Goal: Transaction & Acquisition: Purchase product/service

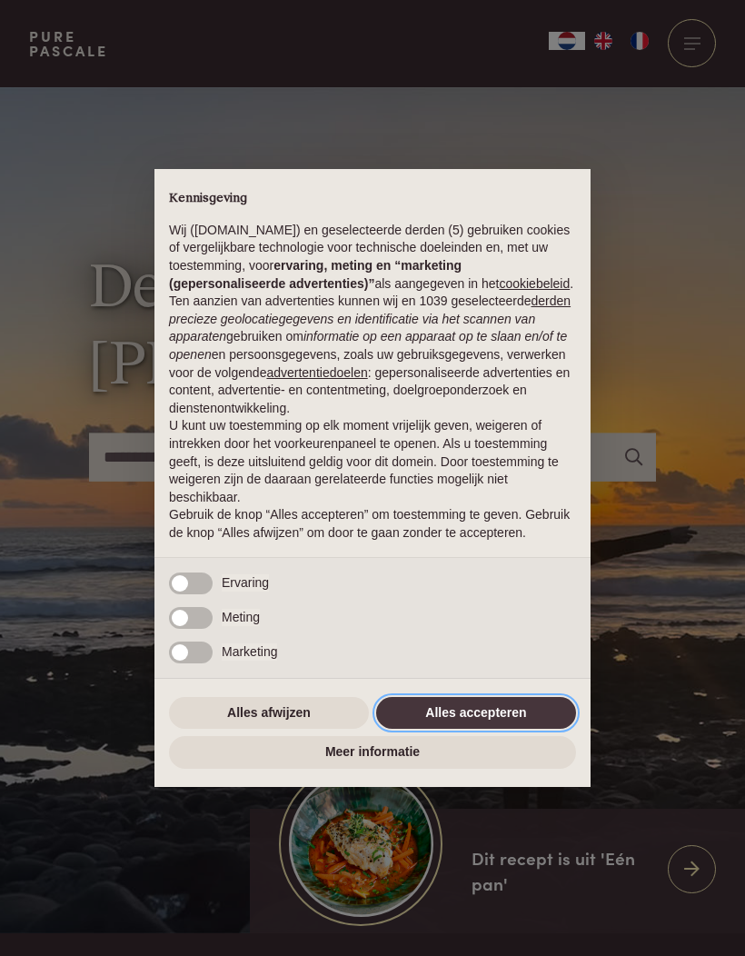
click at [500, 729] on button "Alles accepteren" at bounding box center [476, 713] width 200 height 33
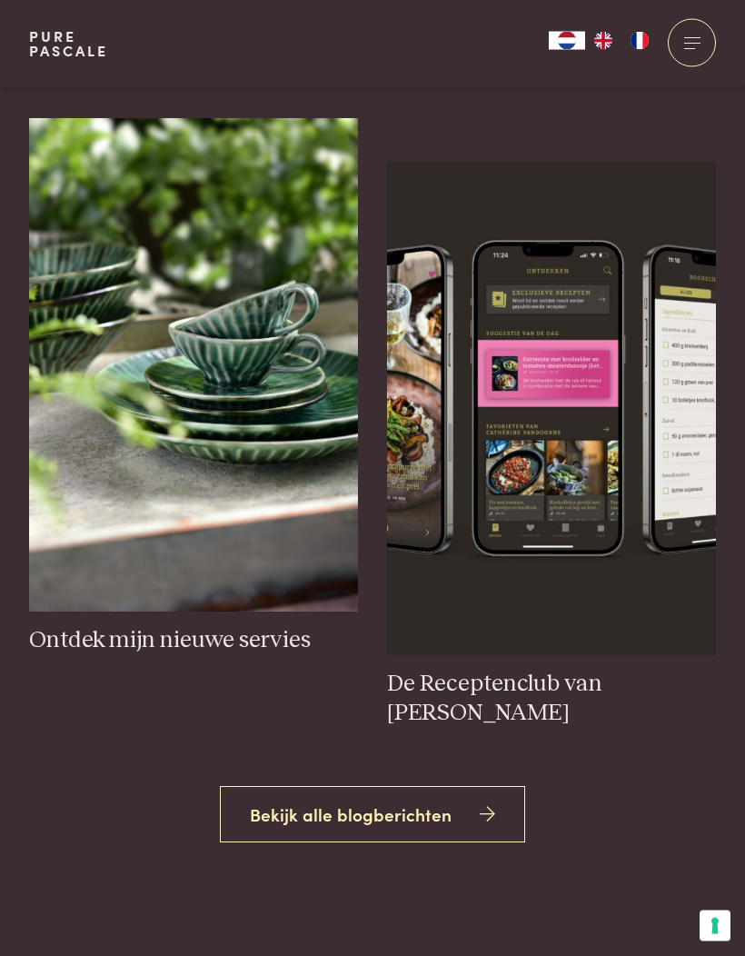
scroll to position [1581, 0]
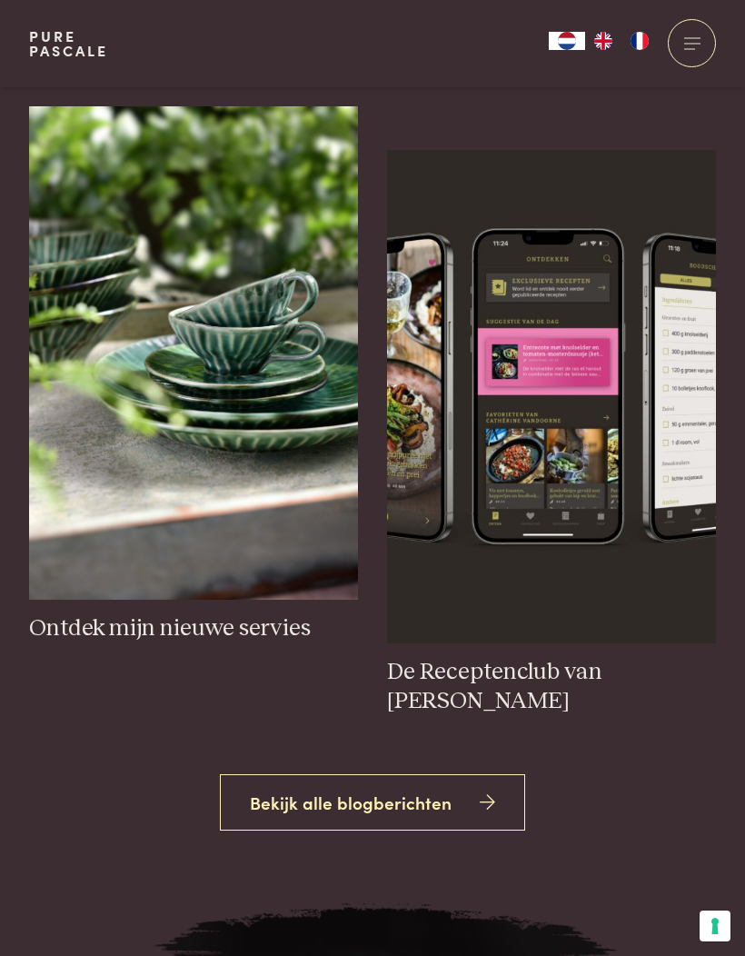
click at [221, 643] on h3 "Ontdek mijn nieuwe servies" at bounding box center [193, 628] width 329 height 29
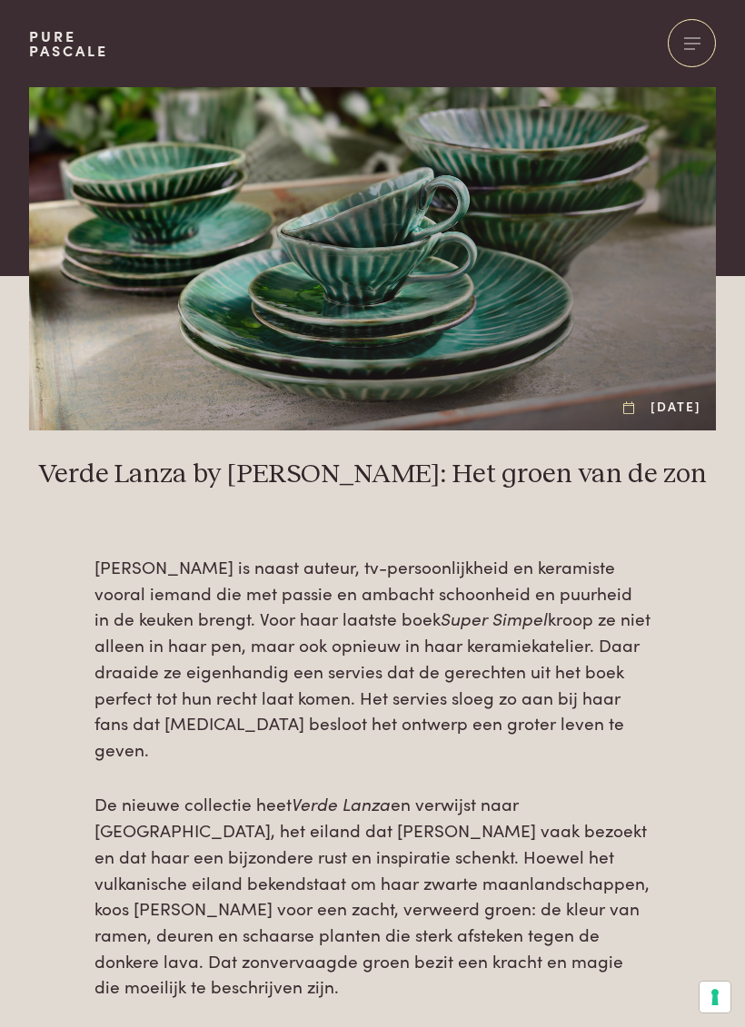
click at [689, 52] on div at bounding box center [692, 43] width 48 height 48
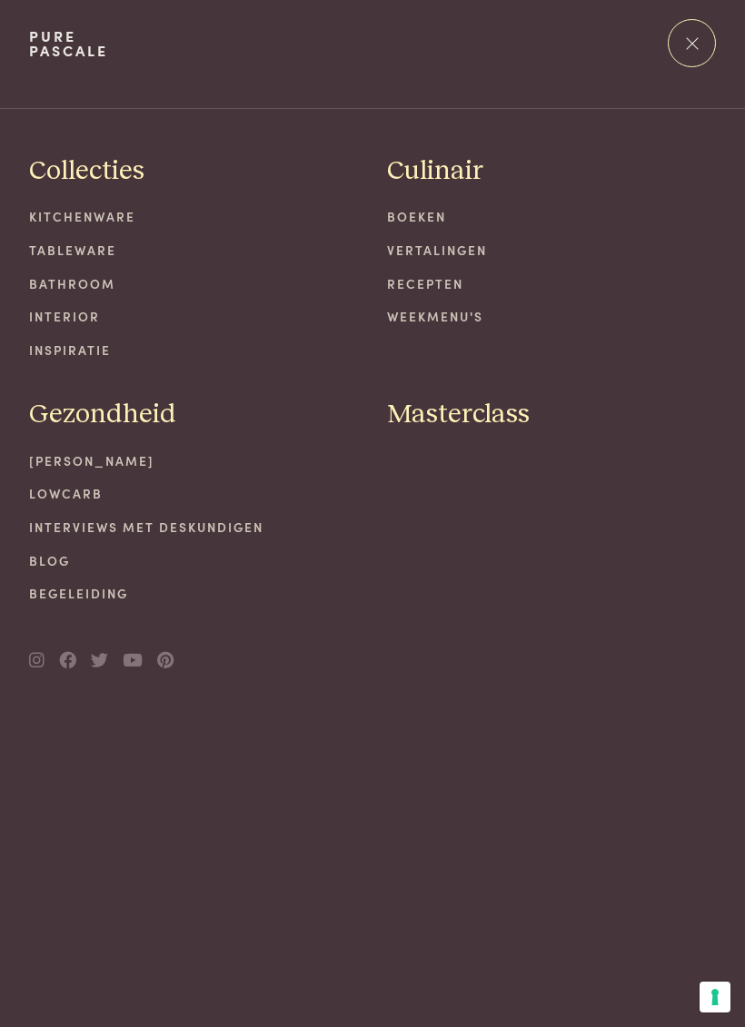
click at [101, 248] on link "Tableware" at bounding box center [193, 250] width 329 height 19
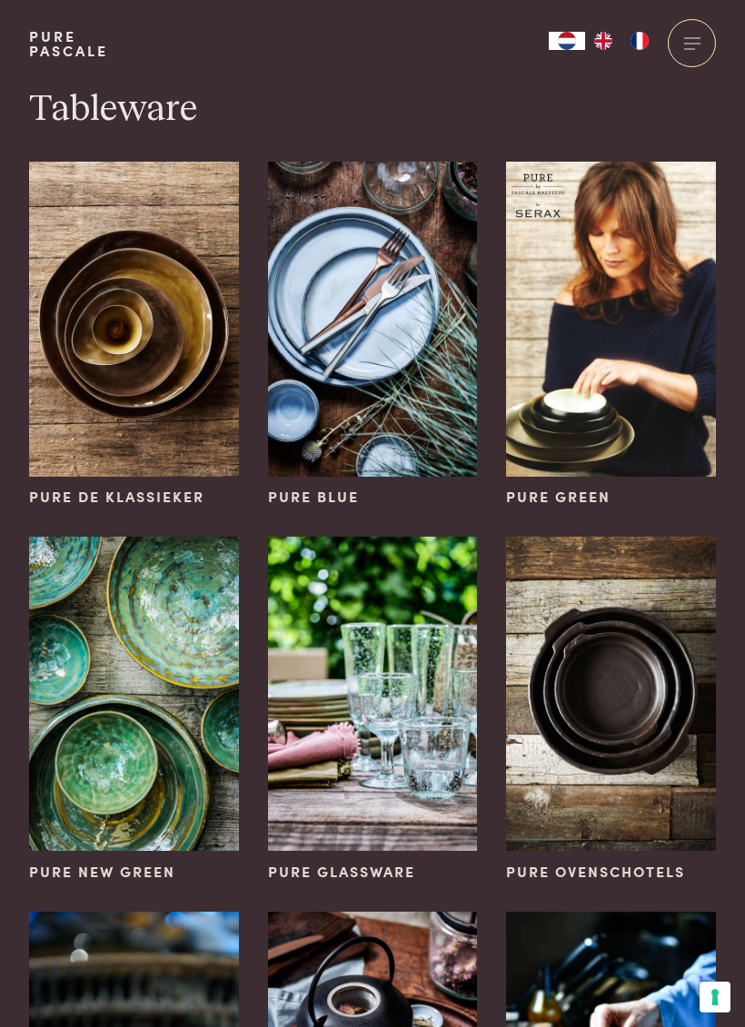
click at [363, 327] on img at bounding box center [373, 319] width 210 height 314
click at [356, 495] on span "Pure Blue" at bounding box center [313, 497] width 91 height 22
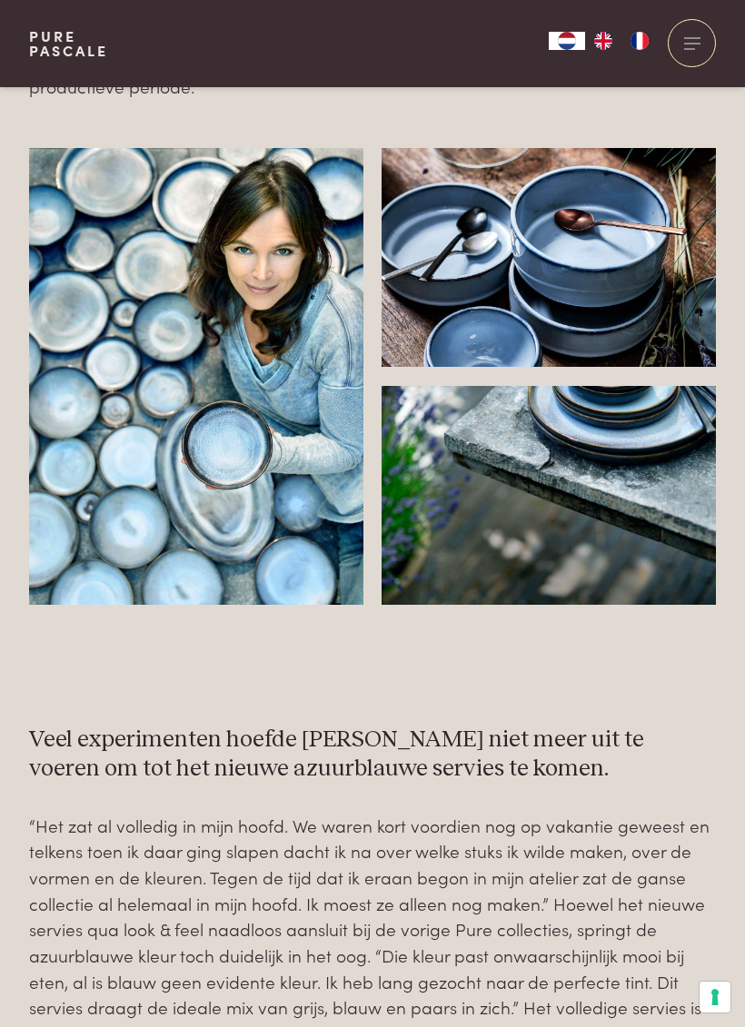
scroll to position [685, 0]
